Goal: Information Seeking & Learning: Learn about a topic

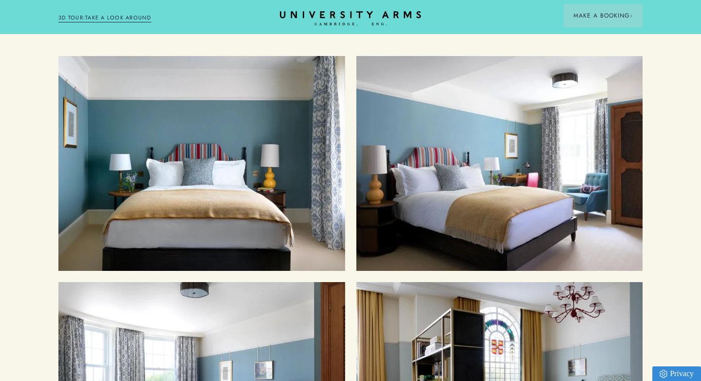
scroll to position [1028, 0]
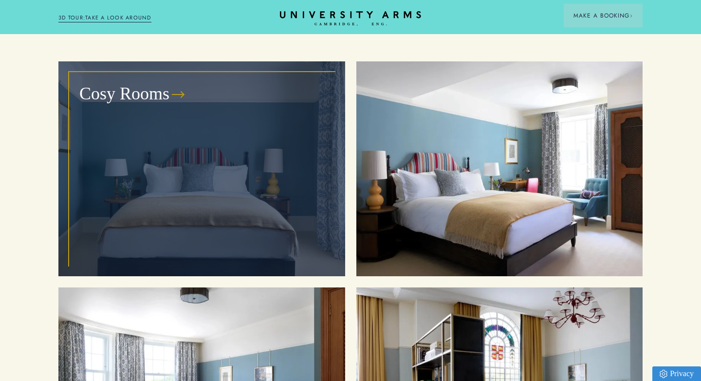
click at [273, 208] on div "Cosy Rooms" at bounding box center [202, 169] width 264 height 192
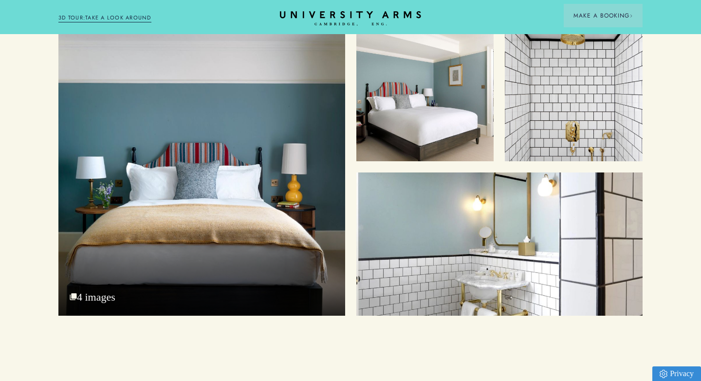
scroll to position [1154, 0]
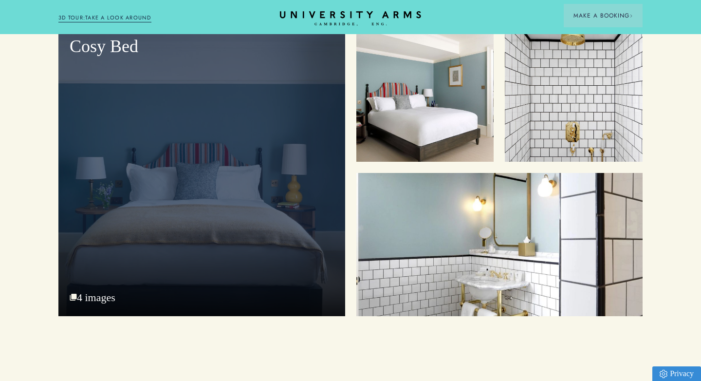
click at [288, 184] on div "Cosy Bed" at bounding box center [201, 170] width 287 height 292
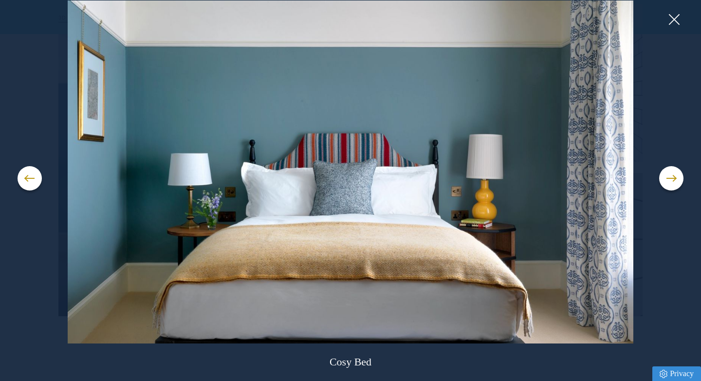
scroll to position [1154, 0]
click at [670, 186] on button at bounding box center [671, 178] width 24 height 24
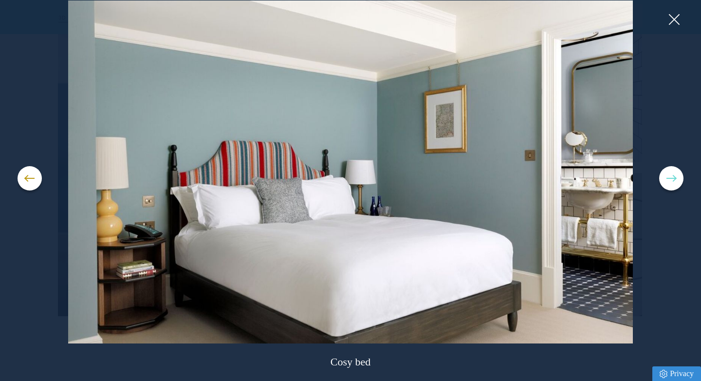
click at [670, 186] on button at bounding box center [671, 178] width 24 height 24
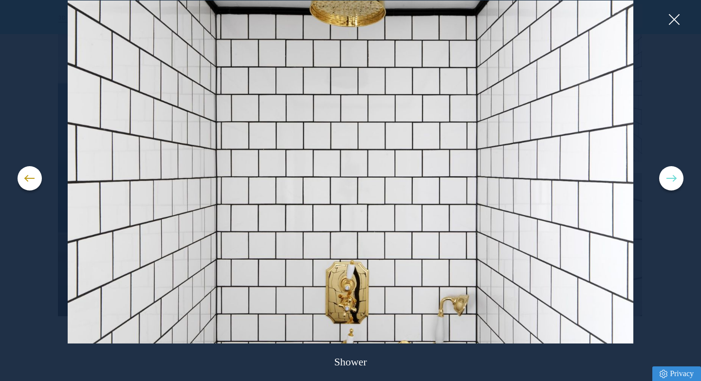
click at [670, 186] on button at bounding box center [671, 178] width 24 height 24
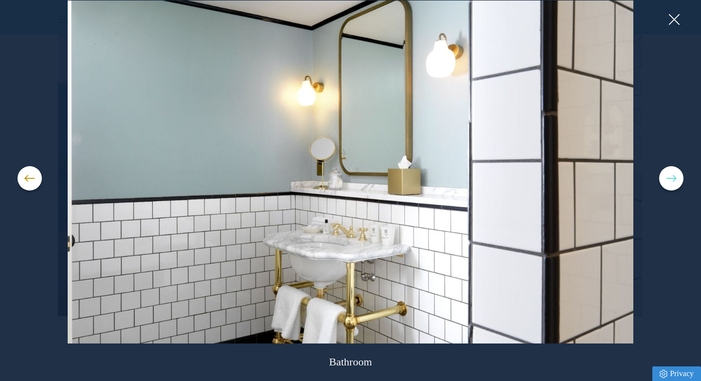
click at [670, 186] on button at bounding box center [671, 178] width 24 height 24
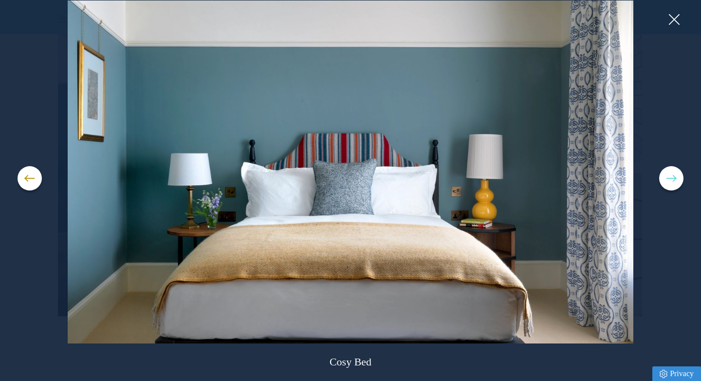
click at [670, 186] on button at bounding box center [671, 178] width 24 height 24
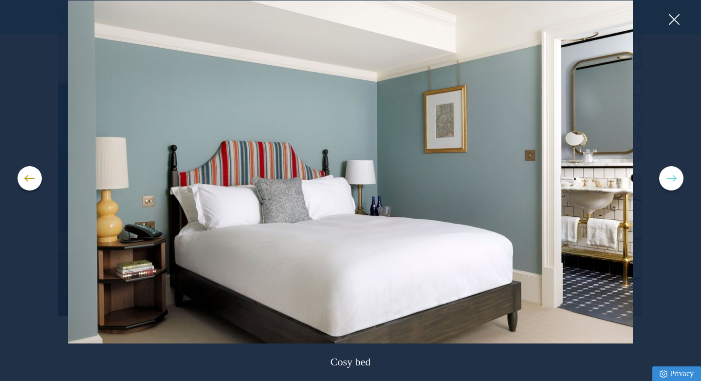
click at [670, 186] on button at bounding box center [671, 178] width 24 height 24
